Goal: Find specific page/section: Find specific page/section

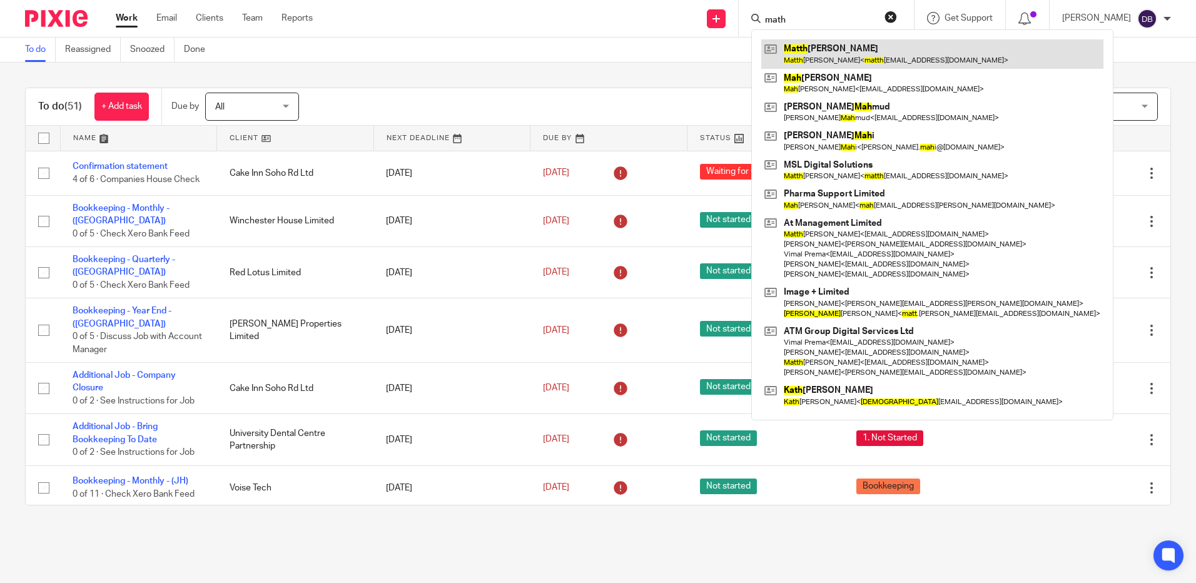
type input "math"
click at [825, 47] on link at bounding box center [933, 53] width 342 height 29
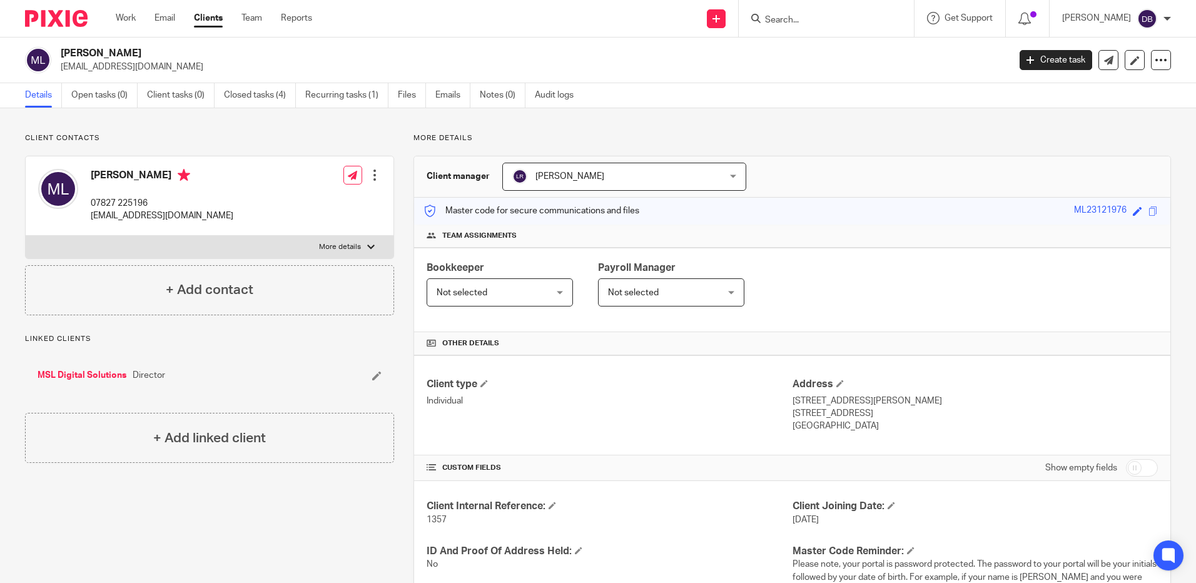
click at [345, 245] on p "More details" at bounding box center [340, 247] width 42 height 10
click at [26, 236] on input "More details" at bounding box center [25, 235] width 1 height 1
checkbox input "true"
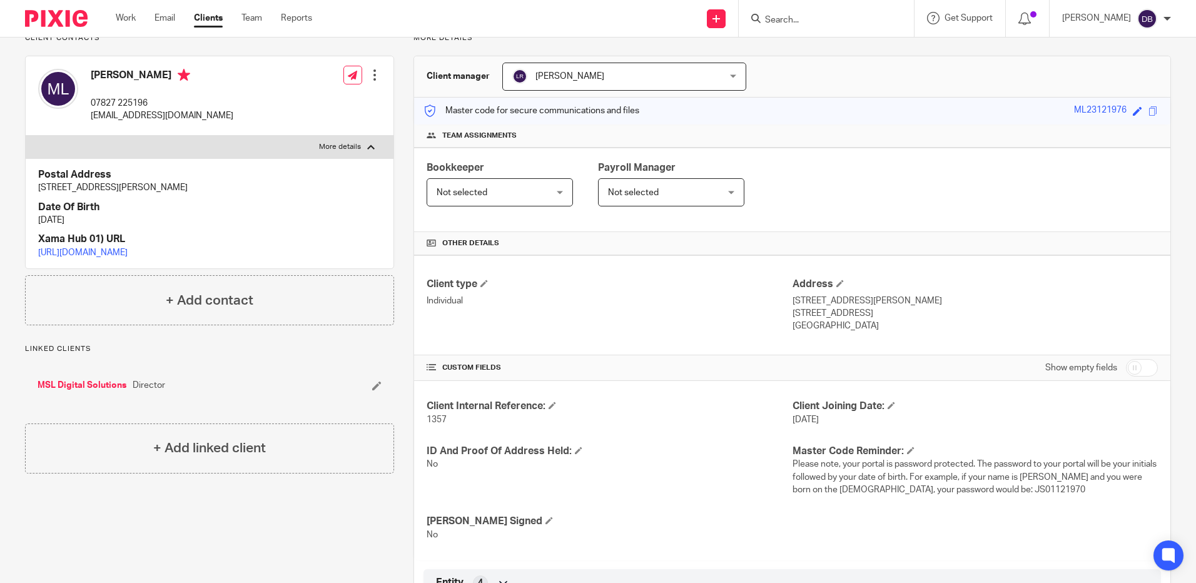
scroll to position [250, 0]
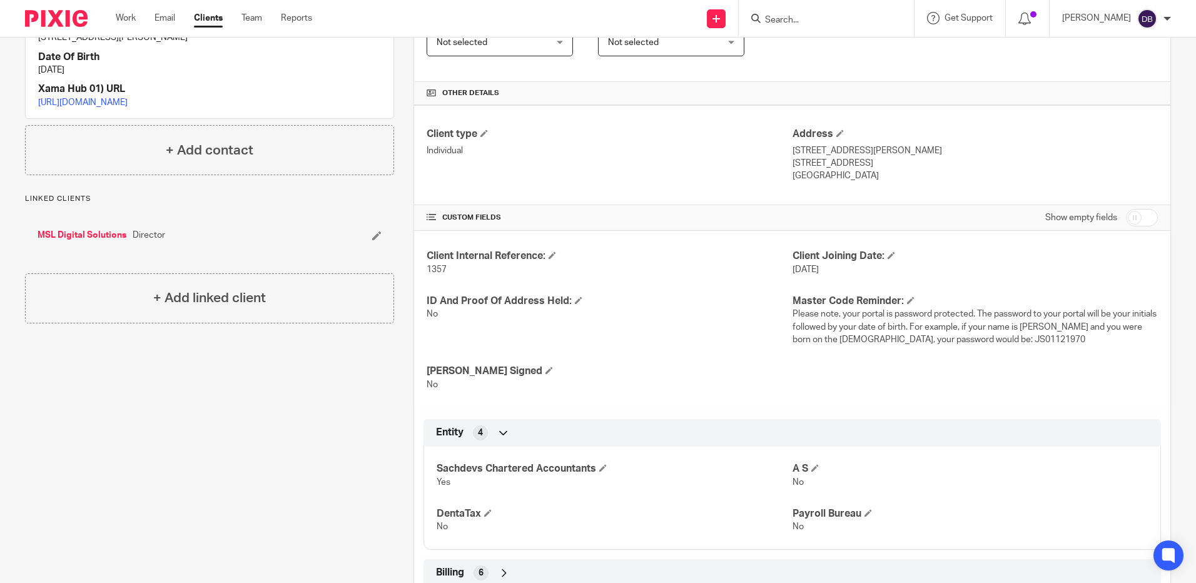
drag, startPoint x: 840, startPoint y: 273, endPoint x: 772, endPoint y: 271, distance: 68.2
click at [772, 271] on div "Client Internal Reference: 1357 Client Joining Date: 17 Jun 2024 ID And Proof O…" at bounding box center [792, 320] width 757 height 179
click at [772, 271] on p "1357" at bounding box center [609, 269] width 365 height 13
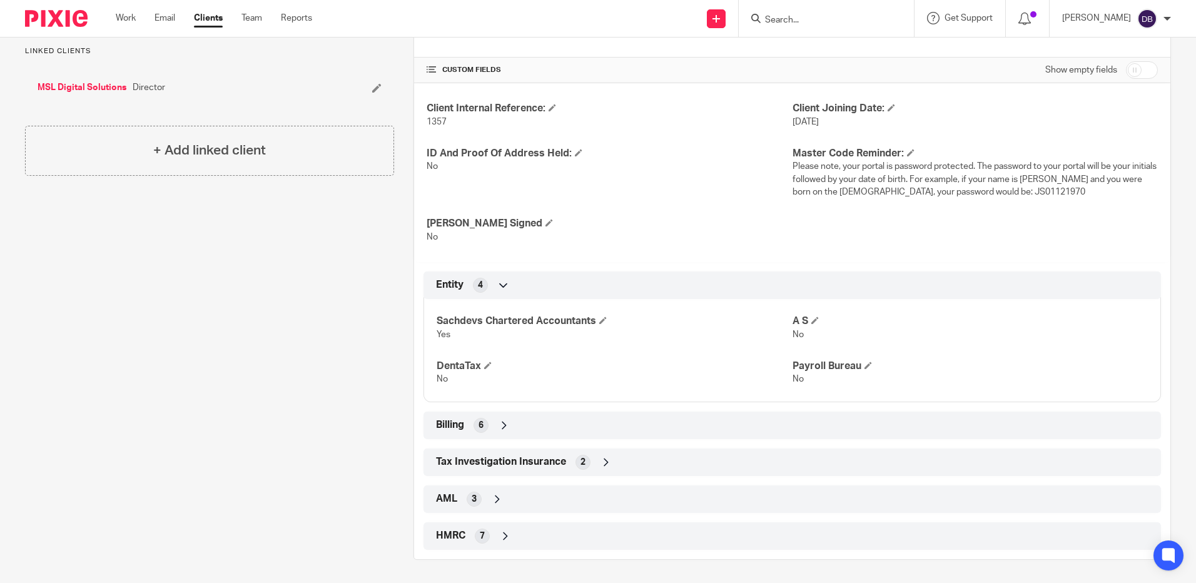
scroll to position [400, 0]
click at [634, 459] on div "Tax Investigation Insurance 2" at bounding box center [792, 460] width 719 height 21
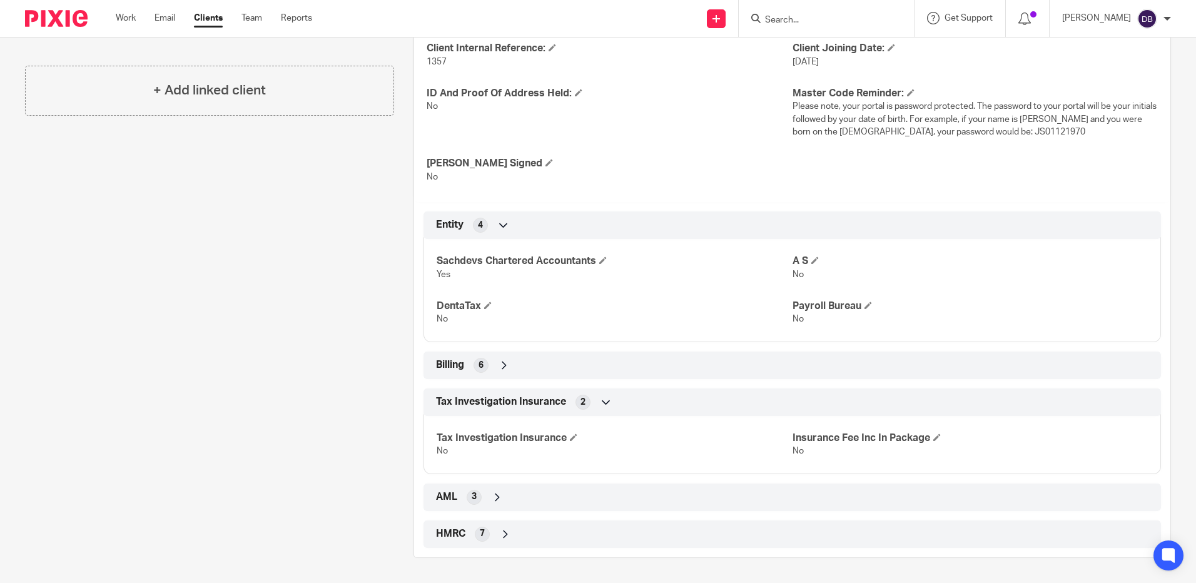
click at [584, 533] on div "HMRC 7" at bounding box center [792, 534] width 719 height 21
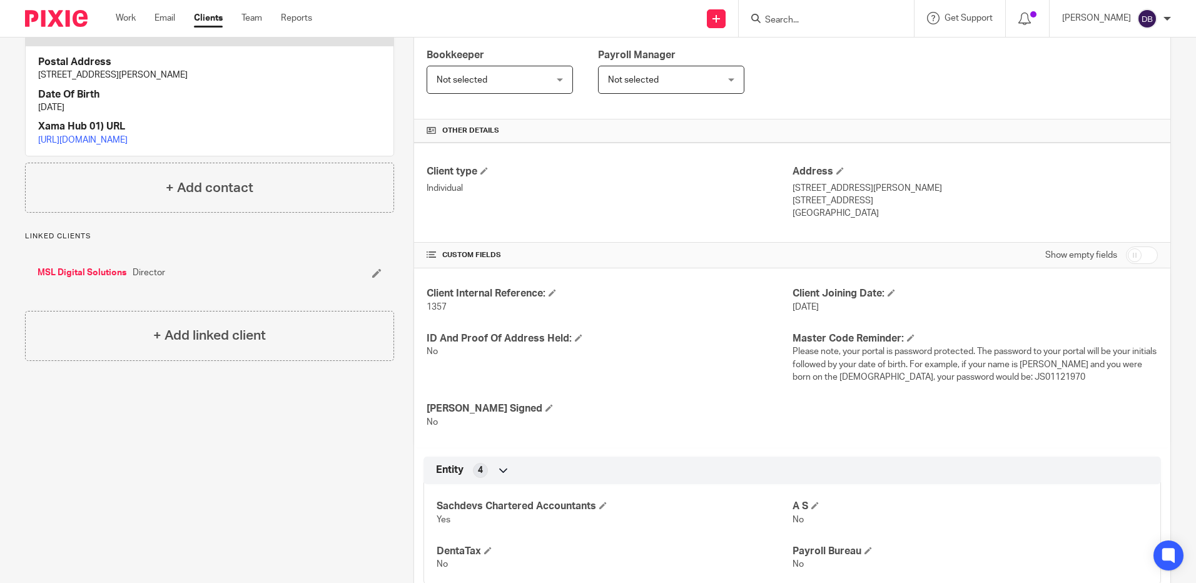
scroll to position [0, 0]
